Goal: Task Accomplishment & Management: Use online tool/utility

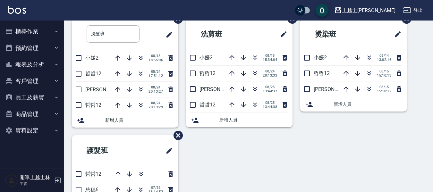
scroll to position [32, 0]
click at [39, 33] on button "櫃檯作業" at bounding box center [32, 31] width 59 height 17
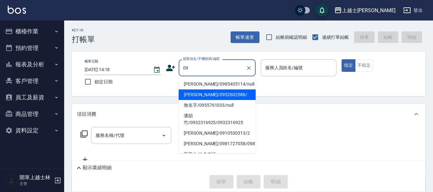
type input "哲哲/0952602586/"
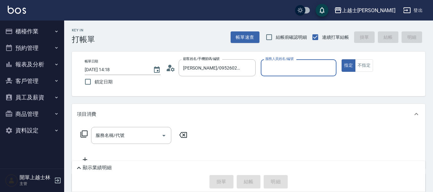
type input "哲哲-12"
click at [342, 59] on button "指定" at bounding box center [349, 65] width 14 height 13
type button "true"
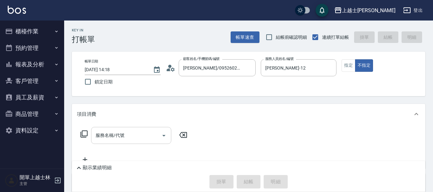
click at [107, 143] on div "服務名稱/代號" at bounding box center [131, 135] width 80 height 17
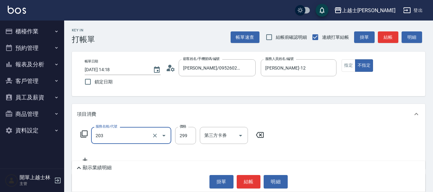
type input "B級洗+剪(203)"
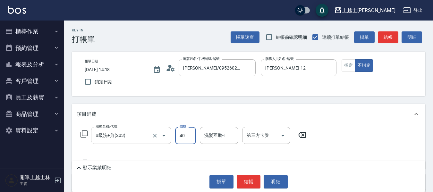
type input "400"
